Goal: Transaction & Acquisition: Book appointment/travel/reservation

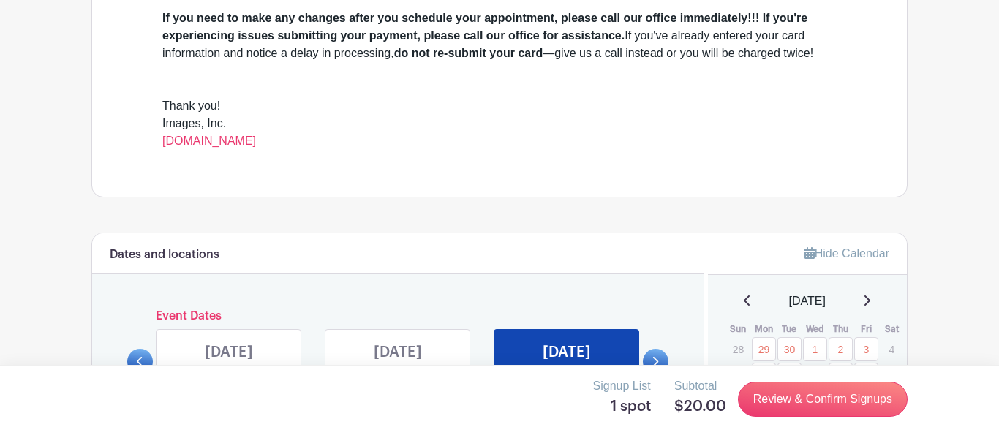
scroll to position [540, 0]
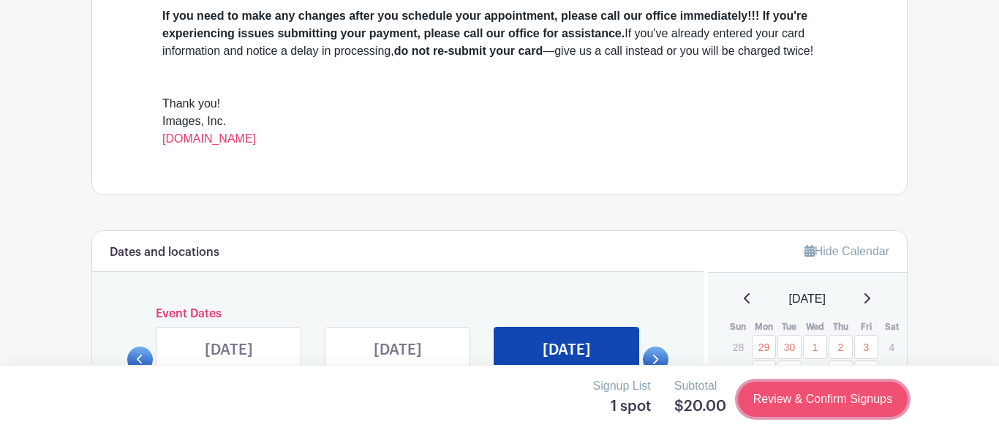
click at [809, 393] on link "Review & Confirm Signups" at bounding box center [823, 399] width 170 height 35
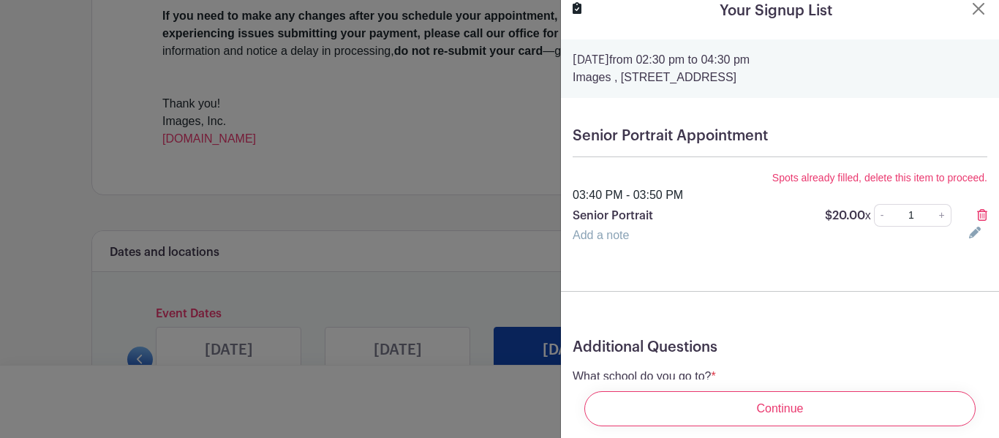
scroll to position [0, 0]
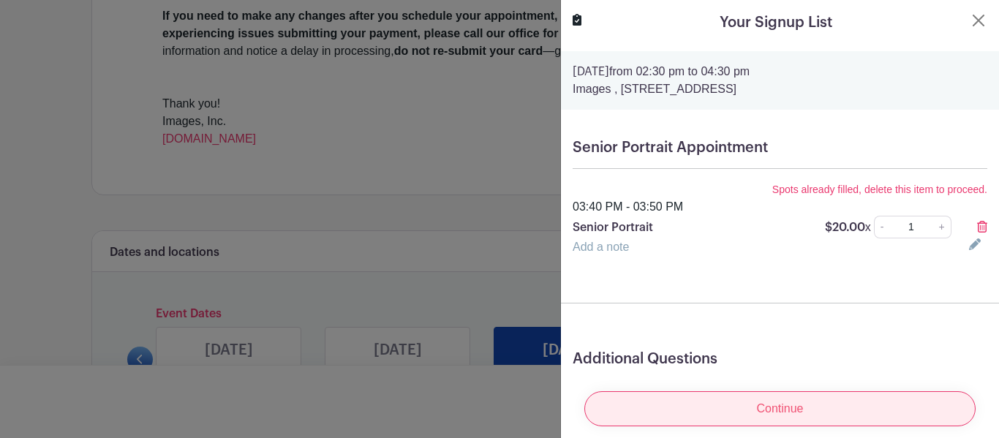
click at [716, 407] on input "Continue" at bounding box center [779, 408] width 391 height 35
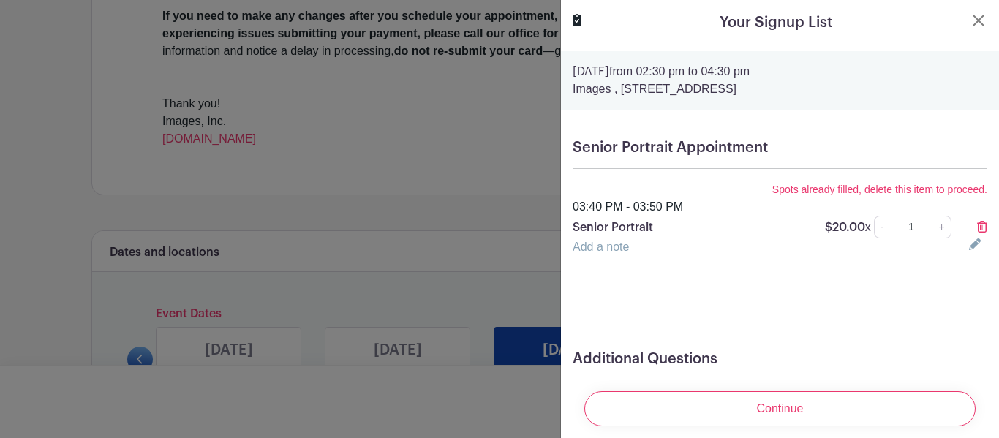
click at [923, 227] on input "1" at bounding box center [910, 227] width 45 height 23
click at [939, 229] on link "+" at bounding box center [942, 227] width 18 height 23
click at [881, 230] on link "-" at bounding box center [882, 227] width 16 height 23
type input "1"
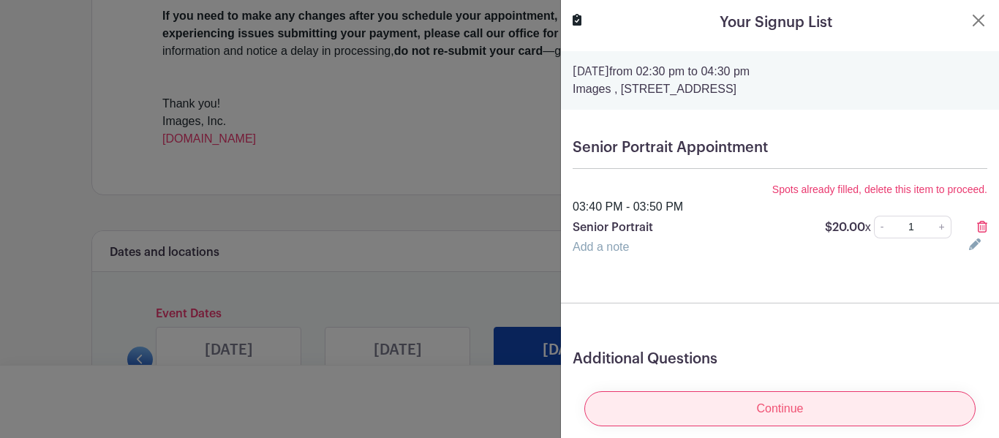
click at [827, 415] on input "Continue" at bounding box center [779, 408] width 391 height 35
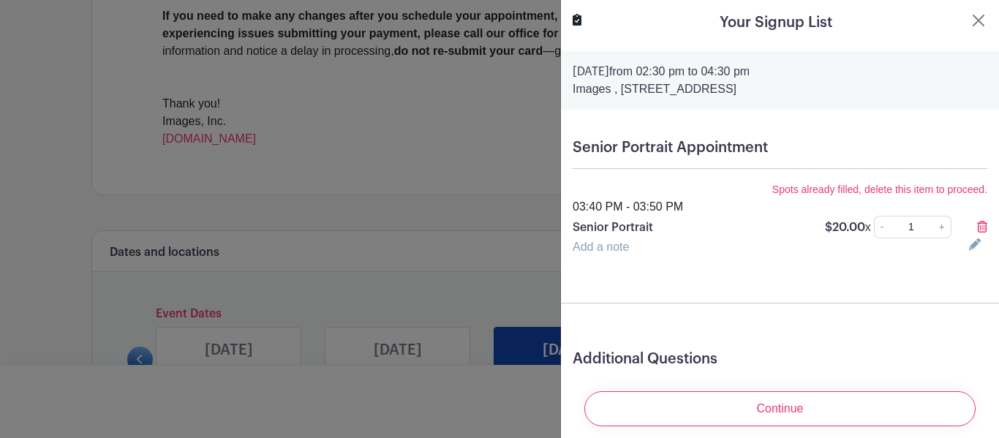
click at [983, 29] on div "Your Signup List" at bounding box center [779, 23] width 415 height 22
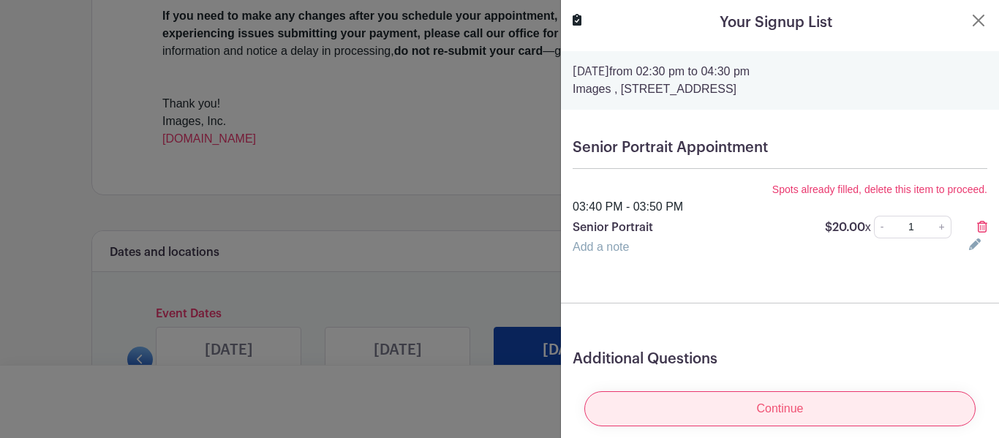
click at [738, 391] on input "Continue" at bounding box center [779, 408] width 391 height 35
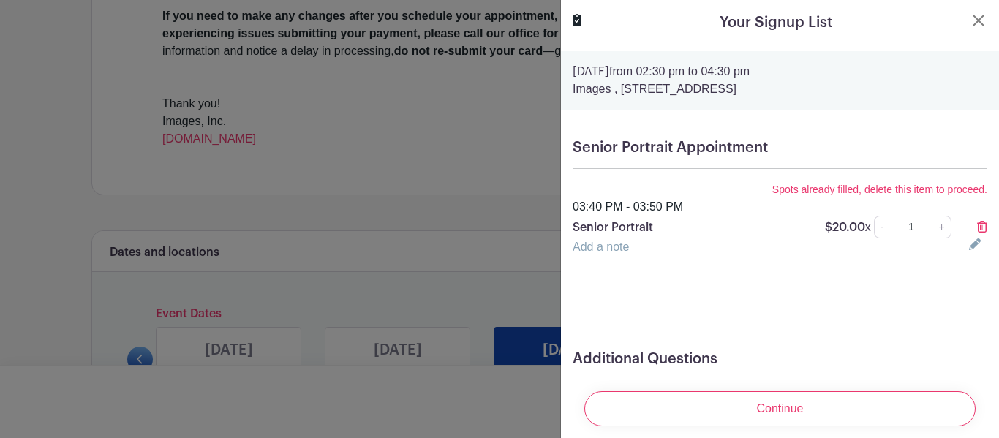
click at [929, 231] on input "1" at bounding box center [910, 227] width 45 height 23
click at [883, 219] on link "-" at bounding box center [882, 227] width 16 height 23
click at [885, 222] on link "-" at bounding box center [882, 227] width 16 height 23
click at [946, 230] on link "+" at bounding box center [942, 227] width 18 height 23
click at [884, 228] on link "-" at bounding box center [882, 227] width 16 height 23
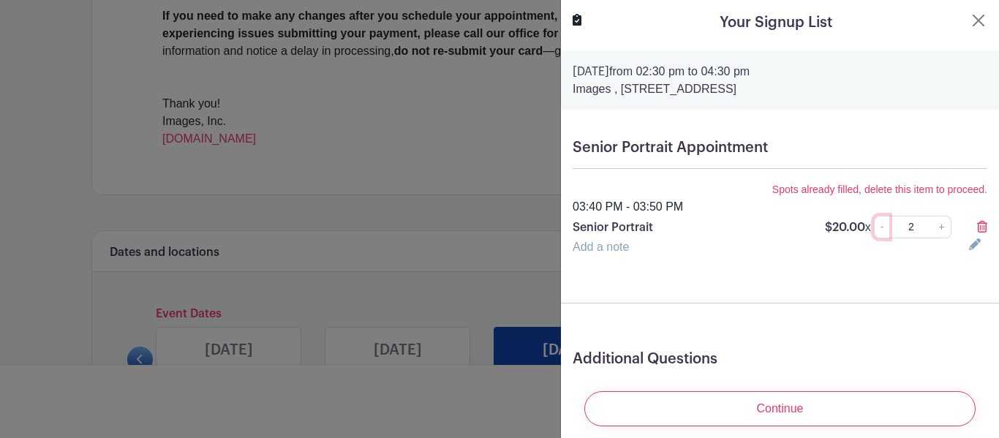
type input "1"
click at [884, 228] on link "-" at bounding box center [882, 227] width 16 height 23
click at [978, 222] on icon at bounding box center [982, 227] width 10 height 12
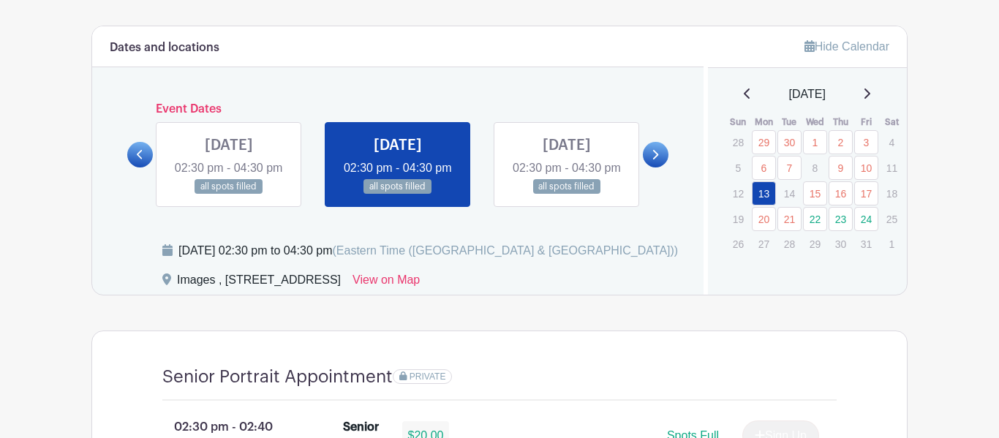
scroll to position [800, 0]
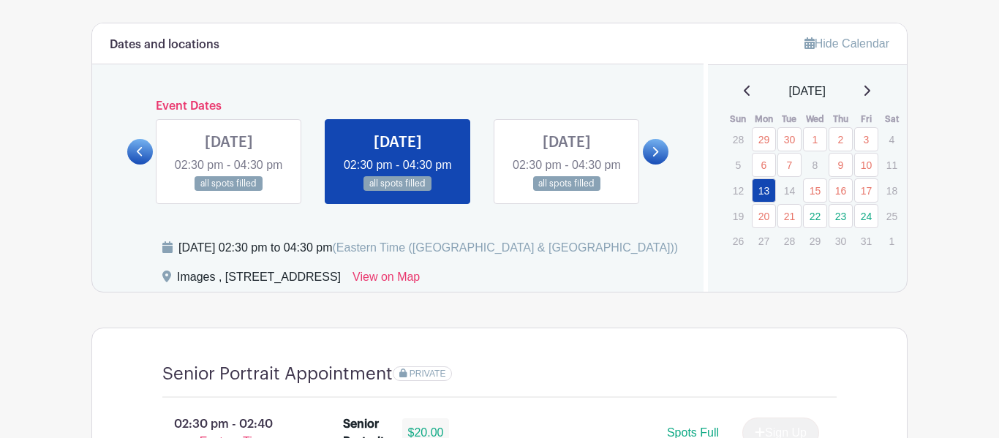
click at [398, 192] on link at bounding box center [398, 192] width 0 height 0
click at [229, 192] on link at bounding box center [229, 192] width 0 height 0
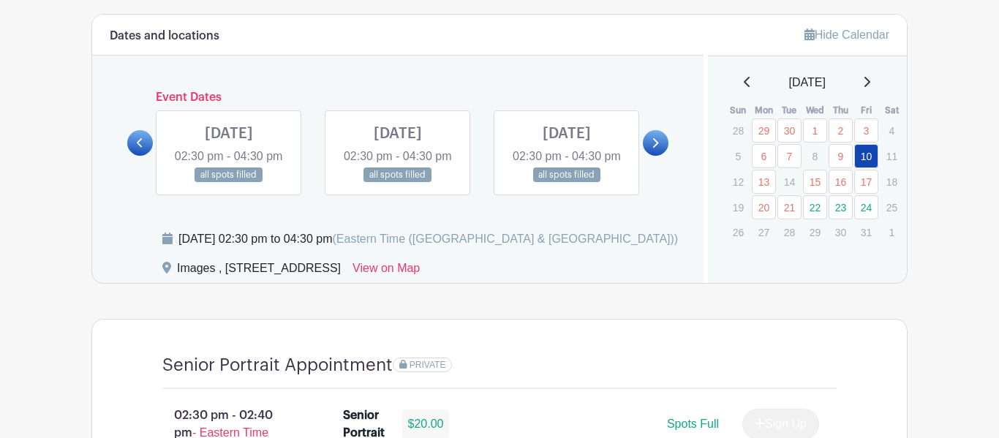
scroll to position [807, 0]
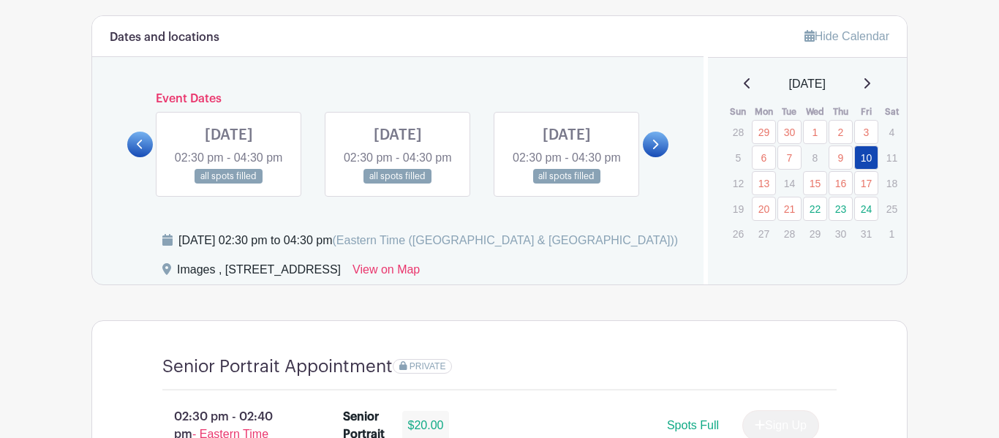
click at [651, 150] on icon at bounding box center [654, 144] width 7 height 11
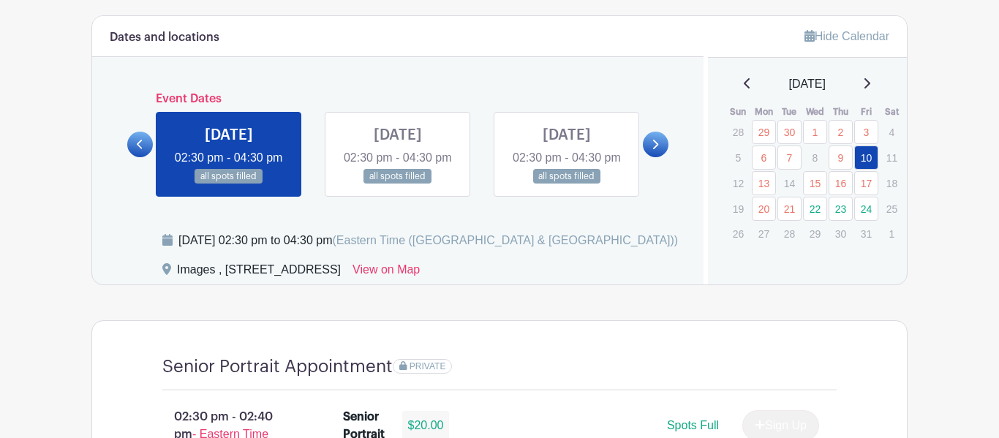
click at [398, 184] on link at bounding box center [398, 184] width 0 height 0
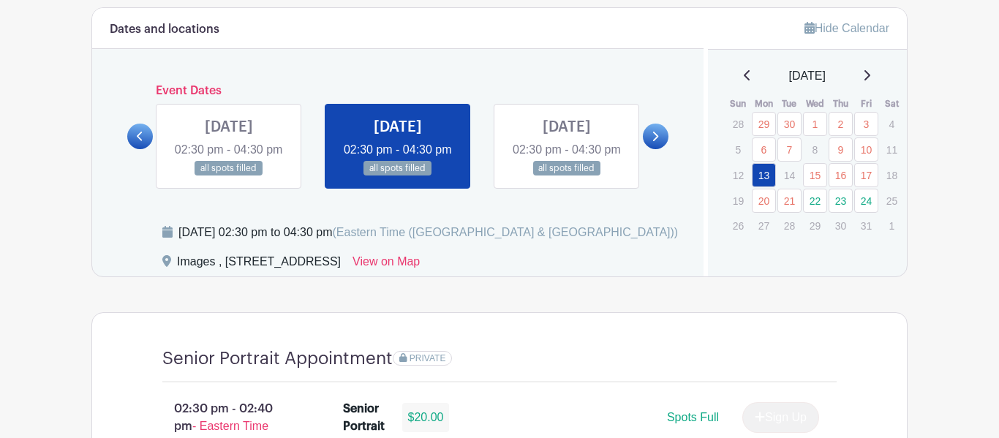
scroll to position [814, 0]
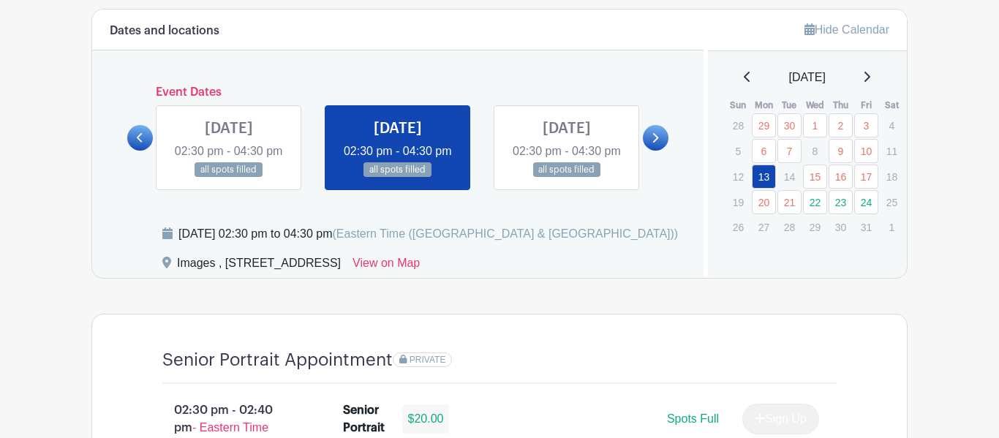
click at [567, 178] on link at bounding box center [567, 178] width 0 height 0
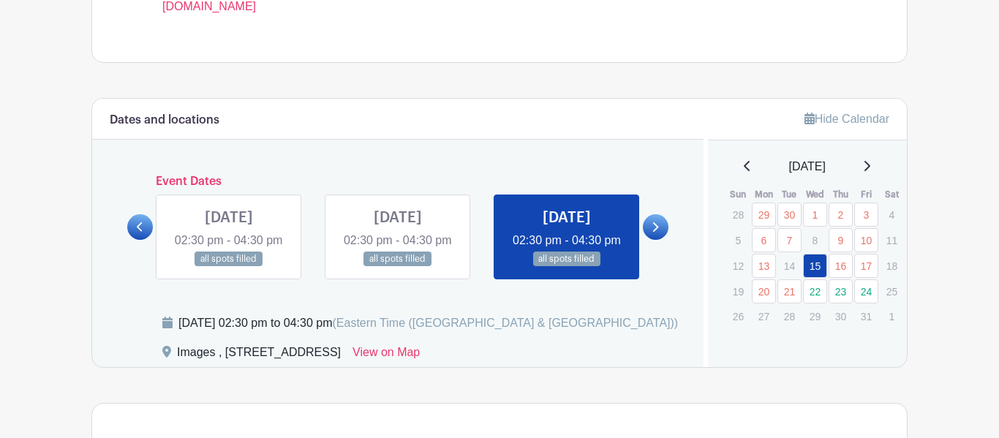
scroll to position [729, 0]
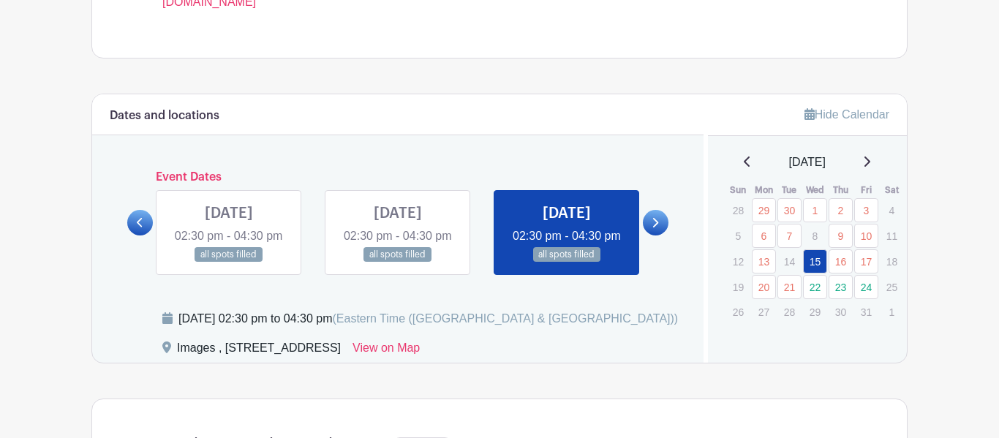
click at [648, 233] on link at bounding box center [656, 223] width 26 height 26
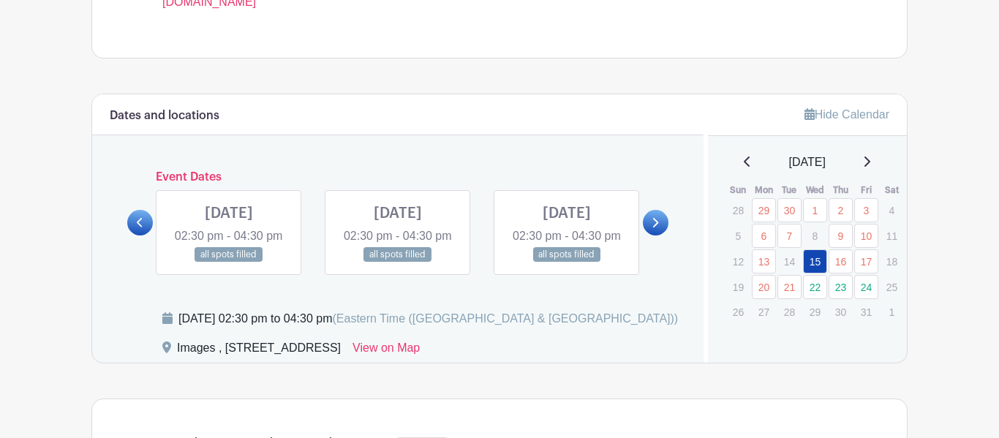
click at [229, 262] on link at bounding box center [229, 262] width 0 height 0
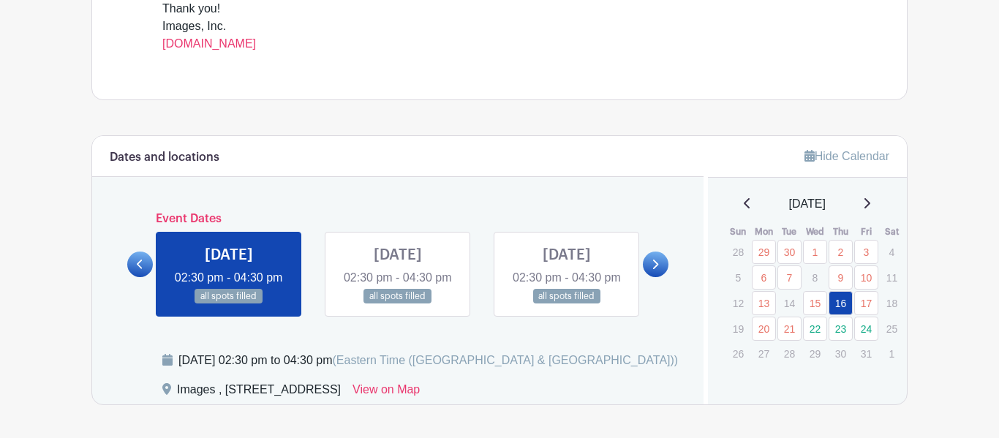
scroll to position [694, 0]
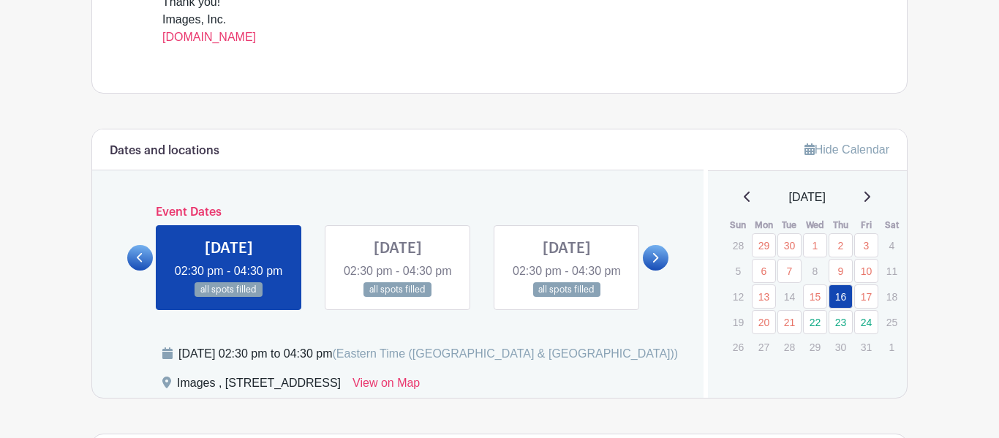
click at [398, 298] on link at bounding box center [398, 298] width 0 height 0
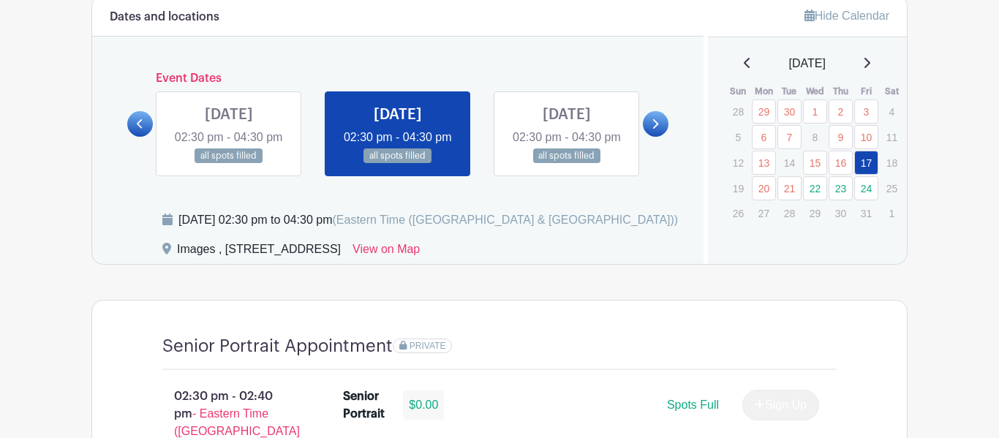
scroll to position [827, 0]
click at [662, 137] on link at bounding box center [656, 125] width 26 height 26
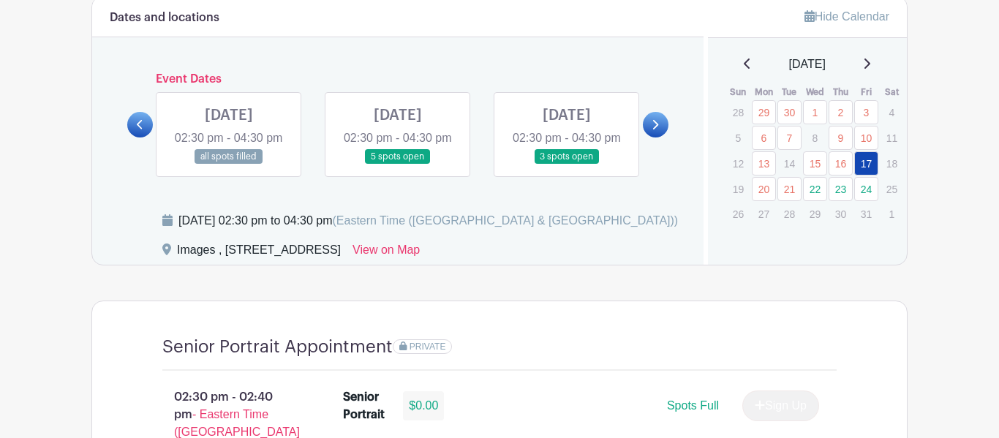
click at [398, 165] on link at bounding box center [398, 165] width 0 height 0
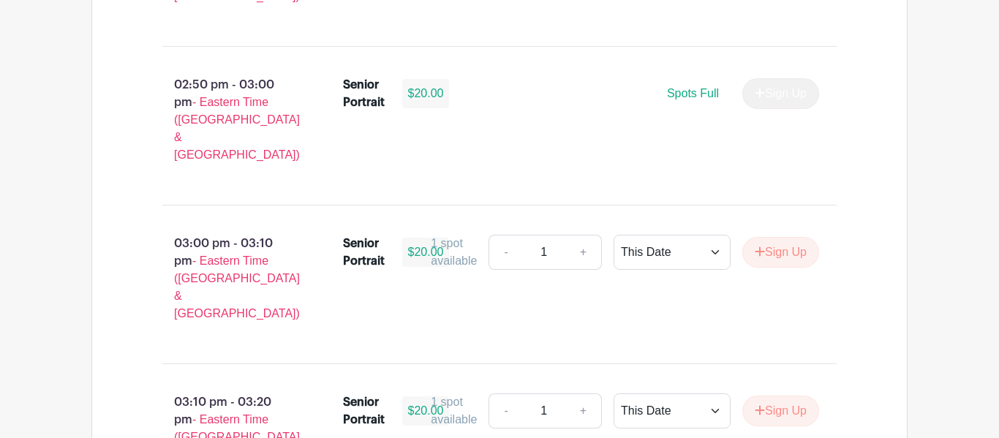
scroll to position [1456, 0]
click at [681, 235] on select "This Date Select Dates" at bounding box center [671, 252] width 117 height 35
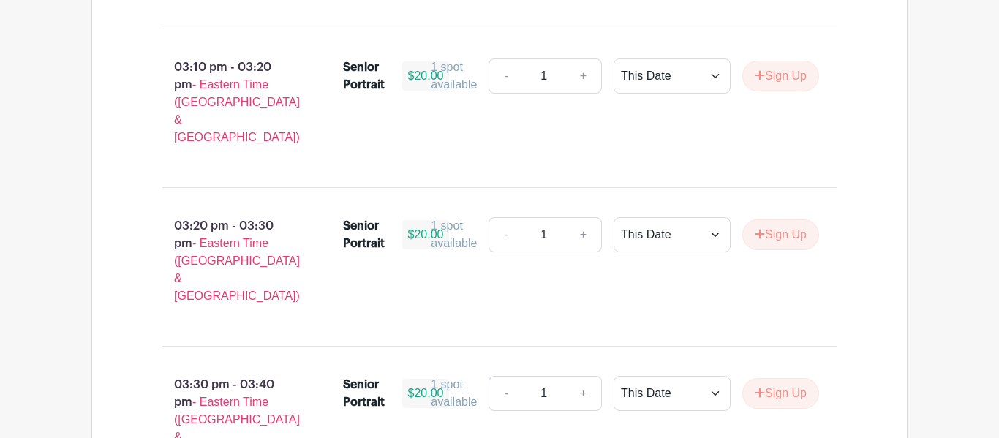
scroll to position [1795, 0]
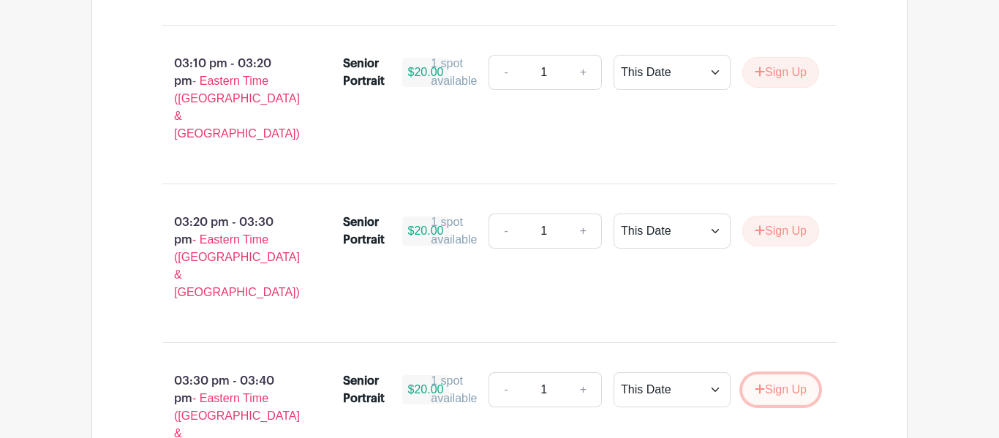
click at [767, 374] on button "Sign Up" at bounding box center [780, 389] width 77 height 31
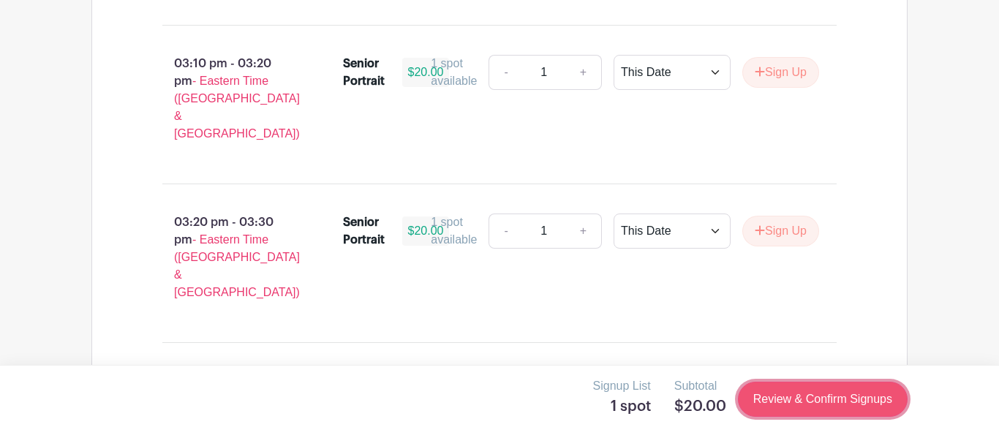
click at [774, 404] on link "Review & Confirm Signups" at bounding box center [823, 399] width 170 height 35
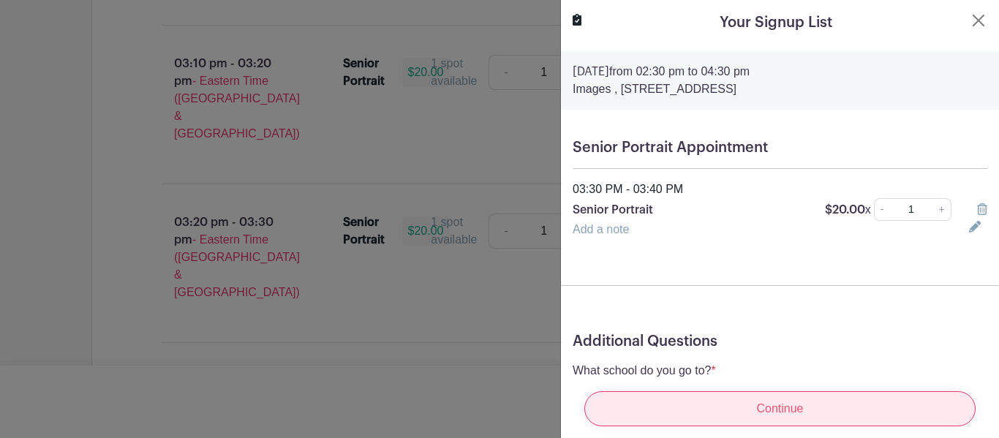
click at [774, 403] on input "Continue" at bounding box center [779, 408] width 391 height 35
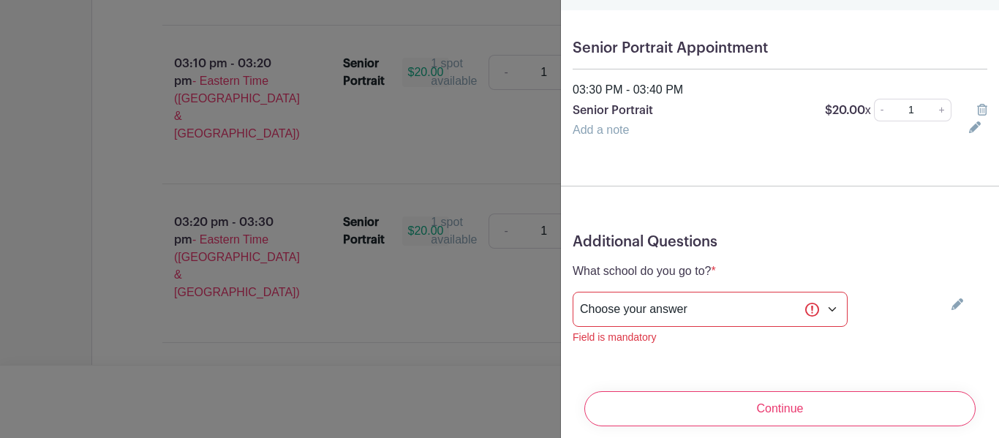
scroll to position [159, 0]
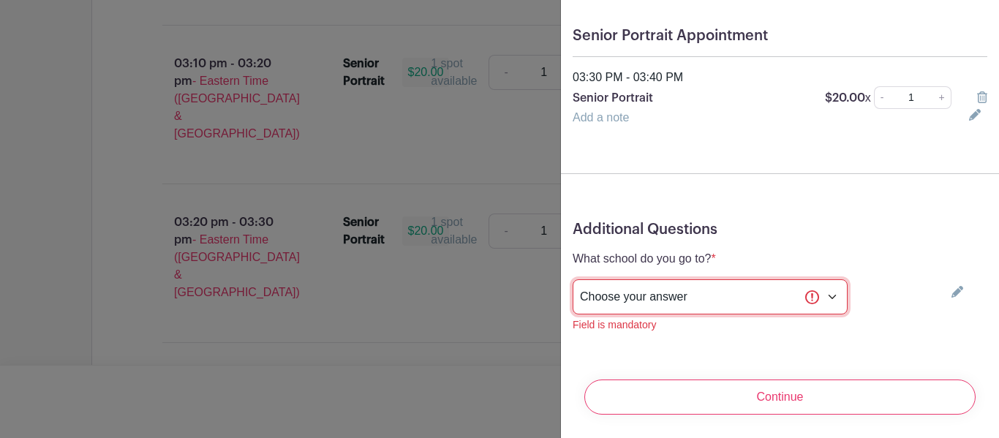
click at [760, 303] on select "Choose your answer [GEOGRAPHIC_DATA] High [PERSON_NAME] High [PERSON_NAME] High…" at bounding box center [709, 296] width 275 height 35
click at [757, 302] on select "Choose your answer [GEOGRAPHIC_DATA] High [PERSON_NAME] High [PERSON_NAME] High…" at bounding box center [709, 296] width 275 height 35
select select "3942"
click at [572, 279] on select "Choose your answer [GEOGRAPHIC_DATA] High [PERSON_NAME] High [PERSON_NAME] High…" at bounding box center [709, 296] width 275 height 35
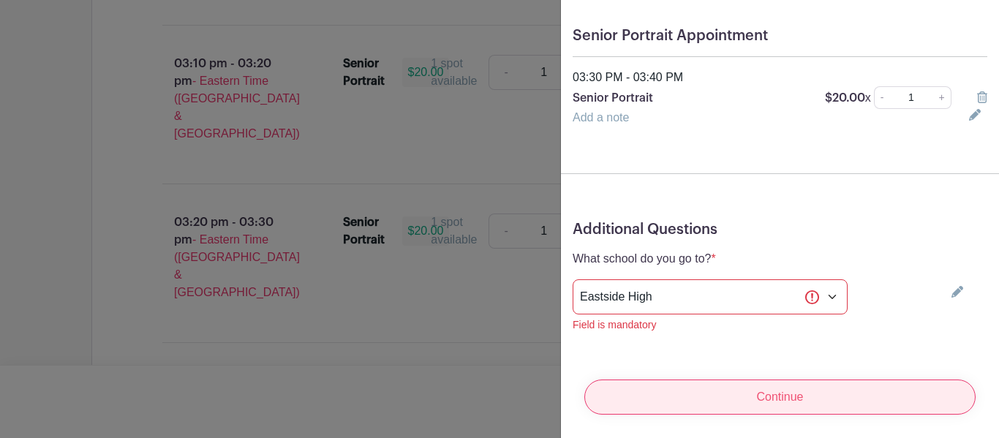
click at [768, 387] on input "Continue" at bounding box center [779, 396] width 391 height 35
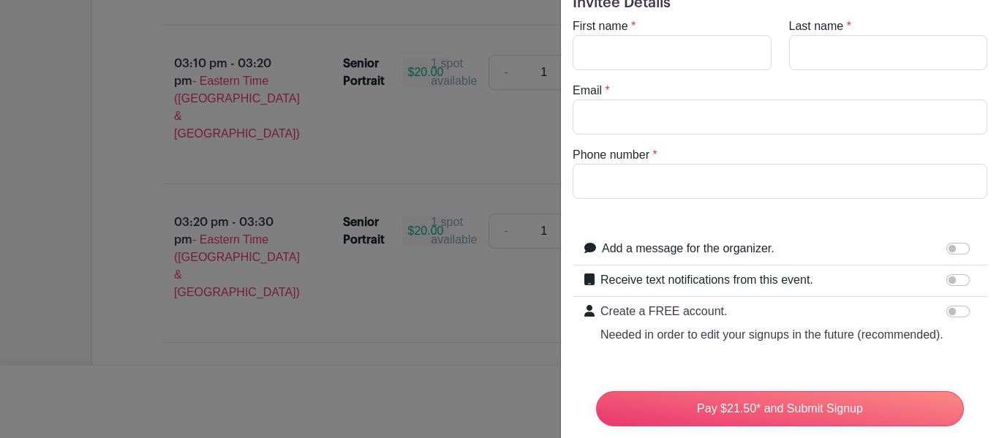
scroll to position [58, 0]
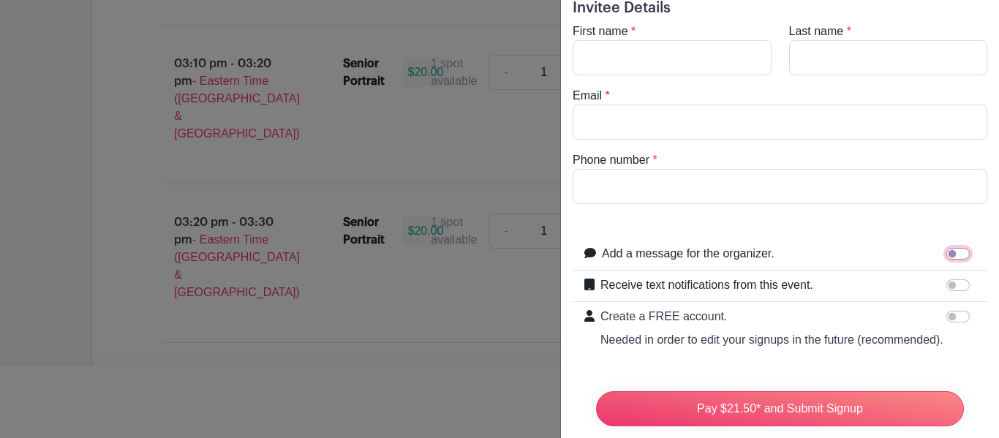
click at [958, 258] on input "Add a message for the organizer." at bounding box center [957, 254] width 23 height 12
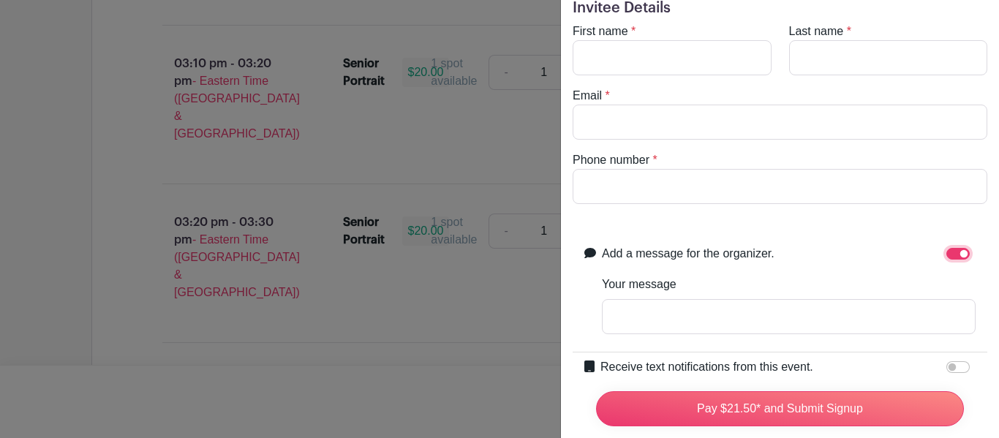
click at [960, 259] on input "Add a message for the organizer." at bounding box center [957, 254] width 23 height 12
checkbox input "false"
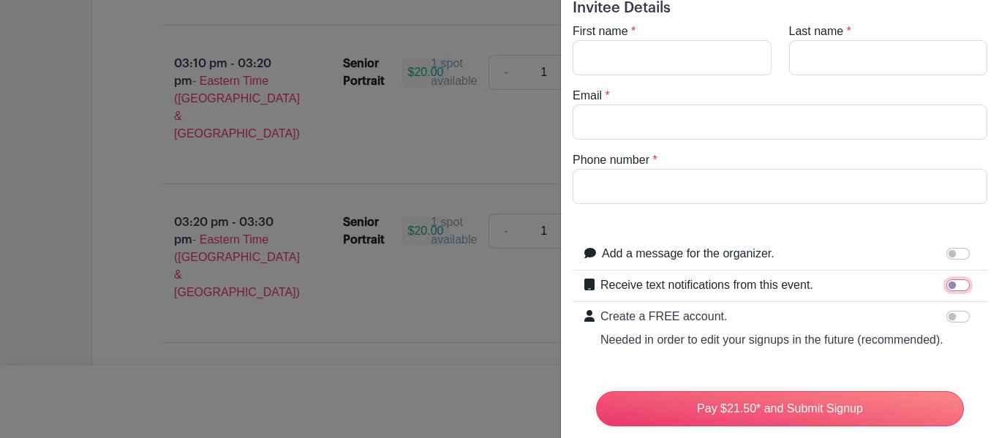
click at [957, 286] on input "Receive text notifications from this event." at bounding box center [957, 285] width 23 height 12
checkbox input "true"
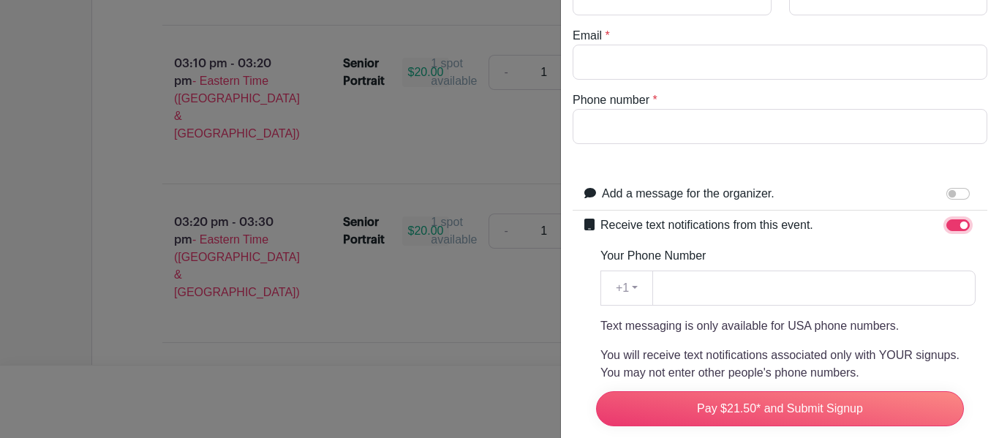
scroll to position [124, 0]
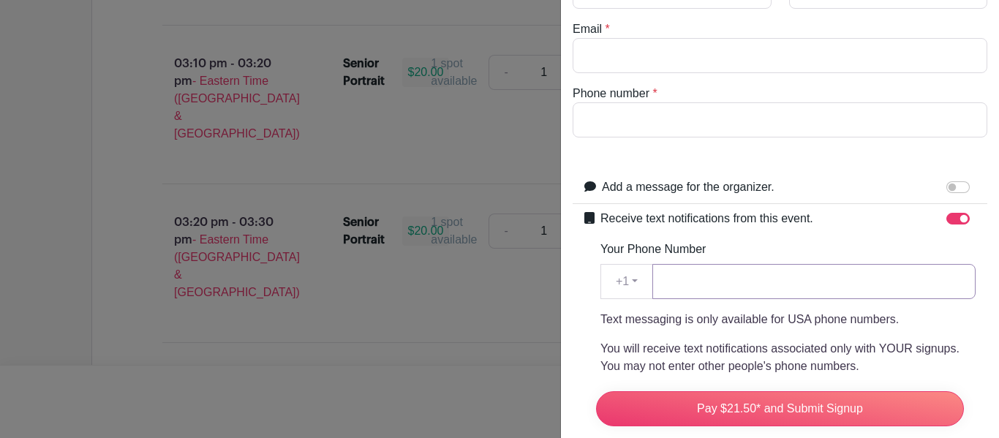
click at [801, 282] on input "Your Phone Number" at bounding box center [813, 281] width 323 height 35
type input "8647045439"
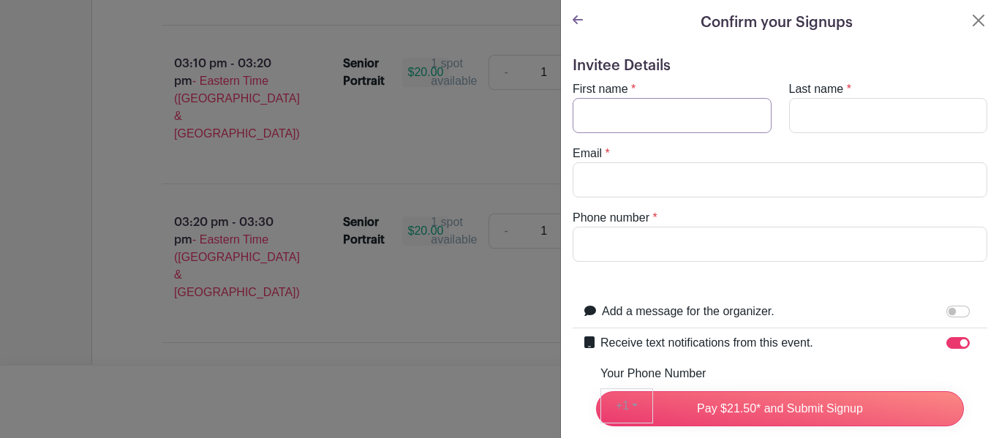
click at [625, 105] on input "First name" at bounding box center [671, 115] width 199 height 35
type input "Nikhole"
click at [821, 122] on input "Last name" at bounding box center [888, 115] width 199 height 35
type input "[PERSON_NAME]"
click at [684, 178] on input "Email" at bounding box center [779, 179] width 415 height 35
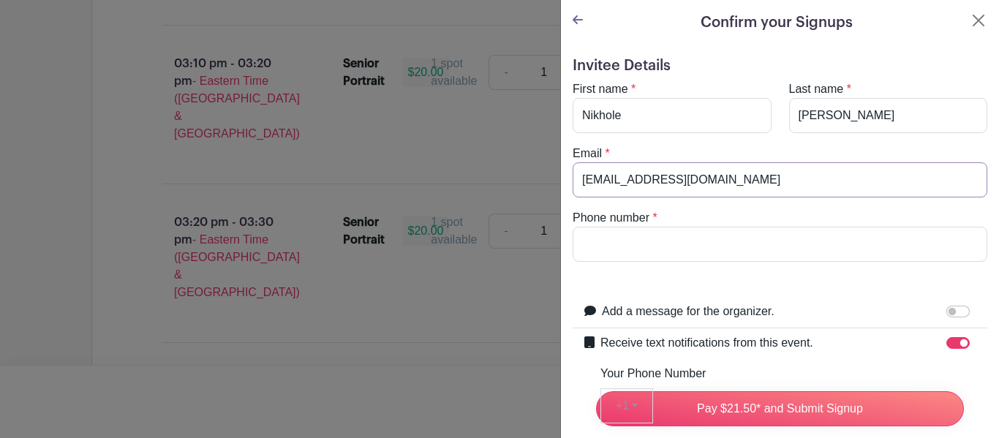
type input "[EMAIL_ADDRESS][DOMAIN_NAME]"
click at [750, 241] on input "Phone number" at bounding box center [779, 244] width 415 height 35
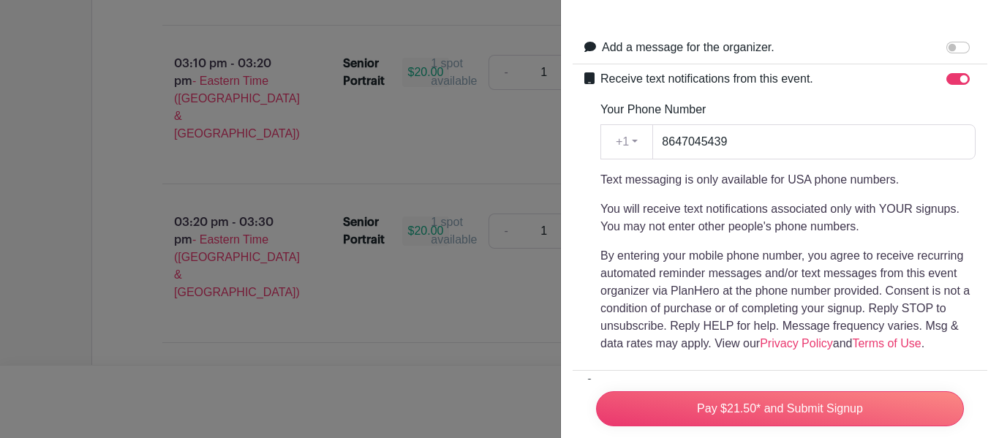
scroll to position [462, 0]
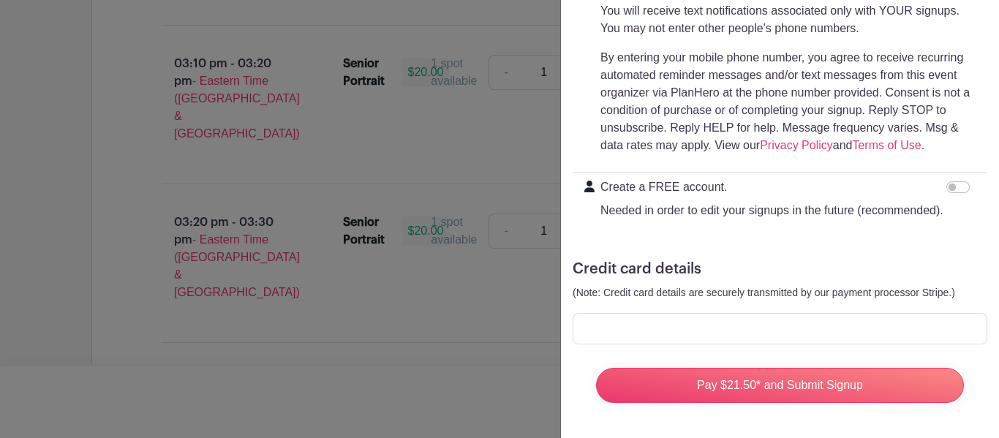
type input "[PHONE_NUMBER]"
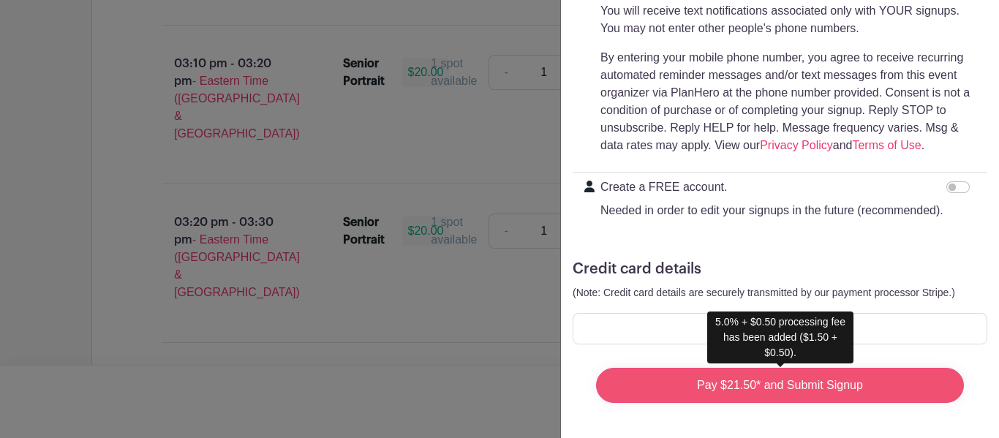
click at [839, 381] on input "Pay $21.50* and Submit Signup" at bounding box center [780, 385] width 368 height 35
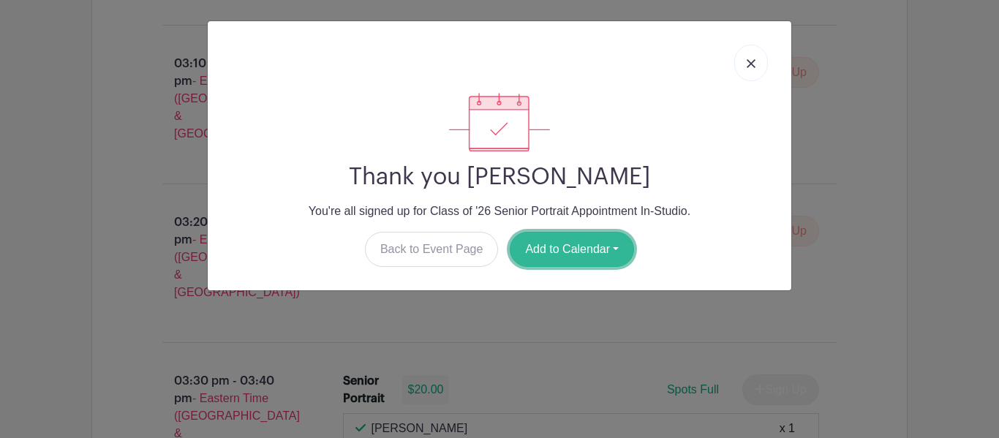
click at [586, 254] on button "Add to Calendar" at bounding box center [572, 249] width 124 height 35
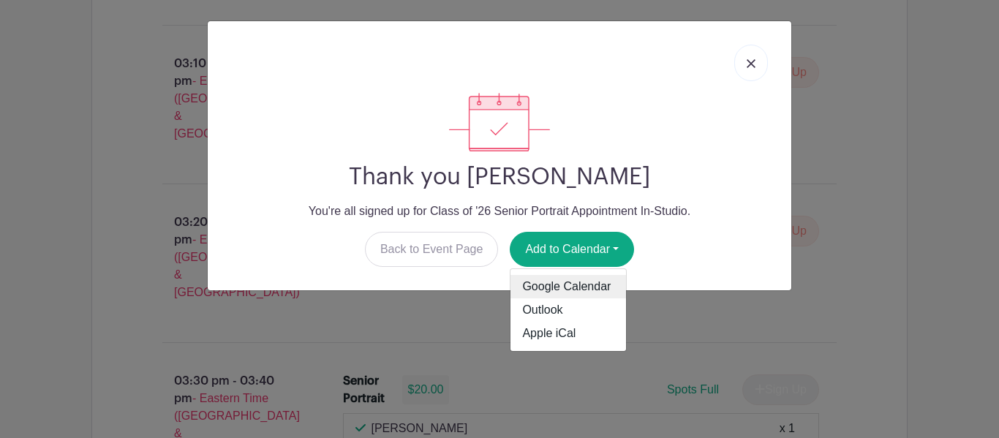
click at [571, 286] on link "Google Calendar" at bounding box center [568, 286] width 116 height 23
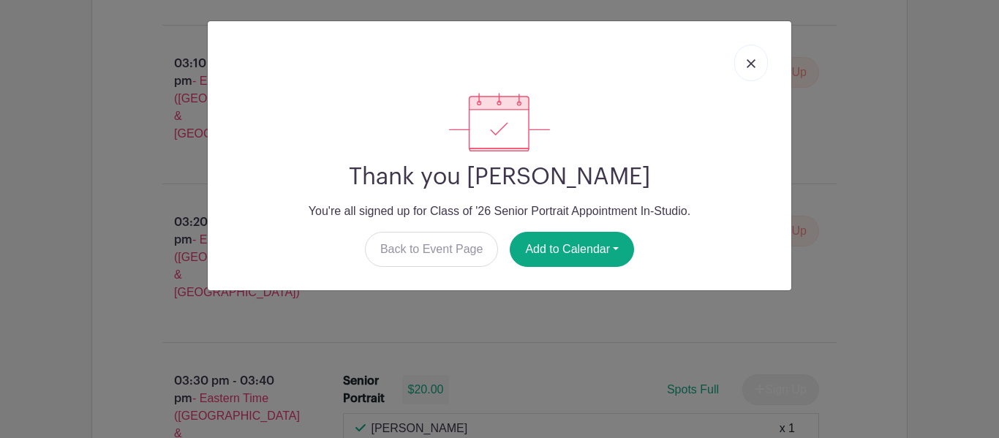
click at [745, 64] on link at bounding box center [751, 63] width 34 height 37
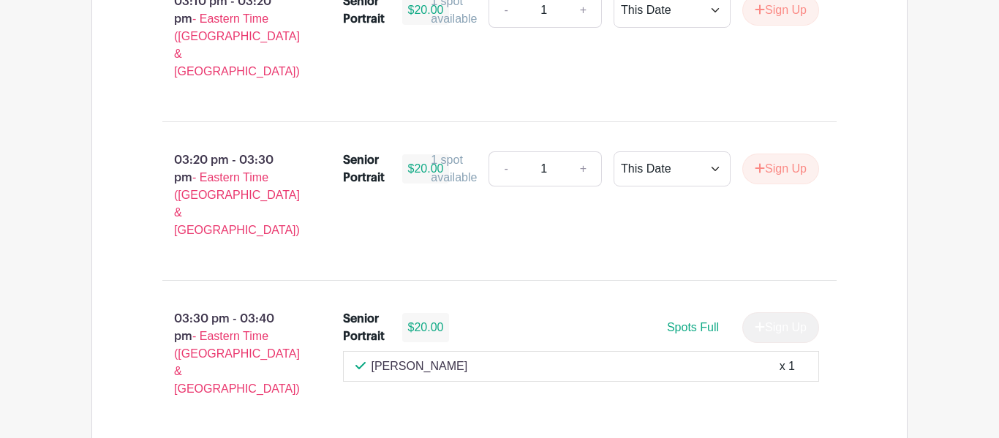
scroll to position [1856, 0]
